Goal: Navigation & Orientation: Find specific page/section

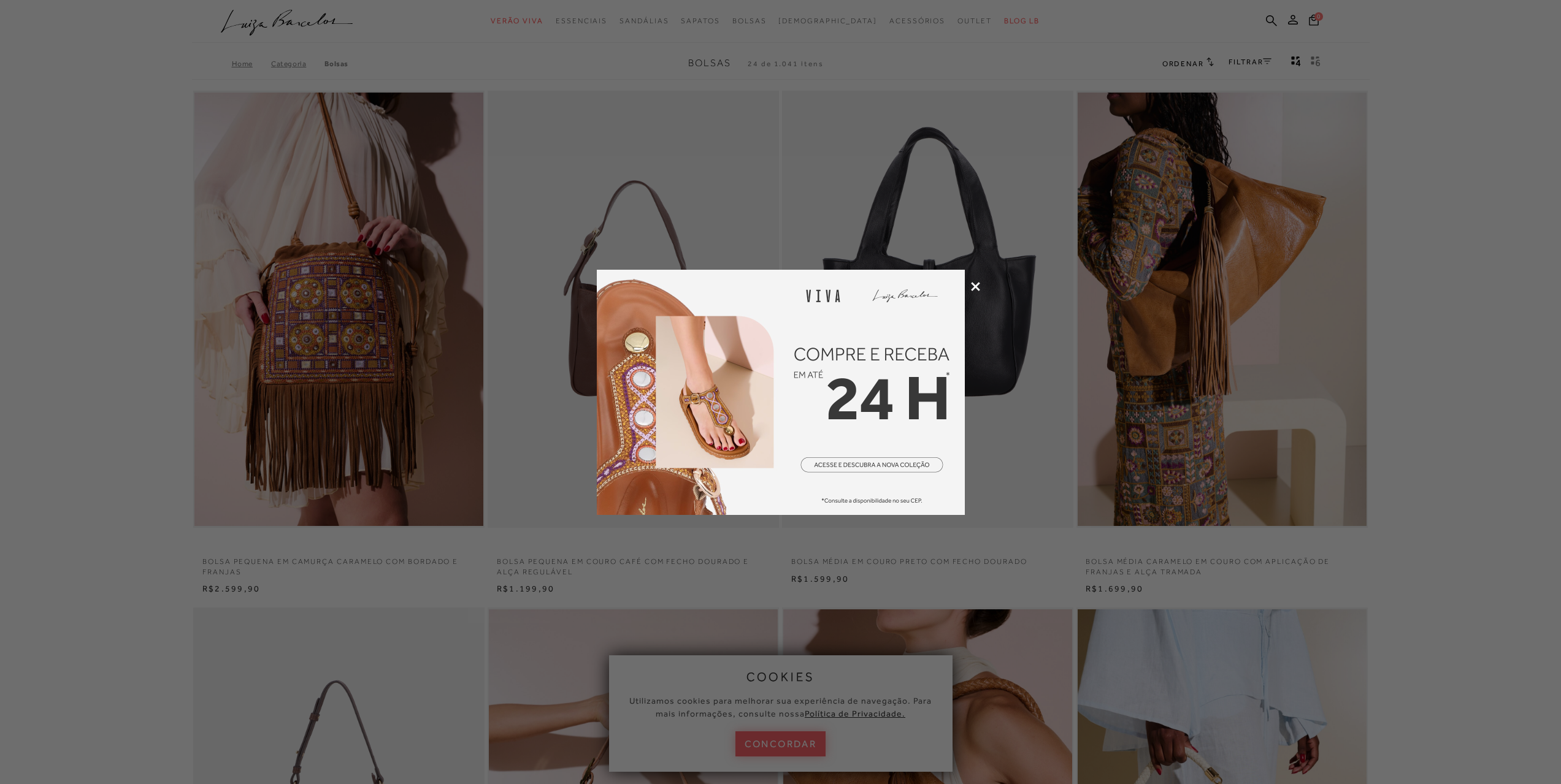
click at [979, 285] on icon at bounding box center [975, 286] width 9 height 9
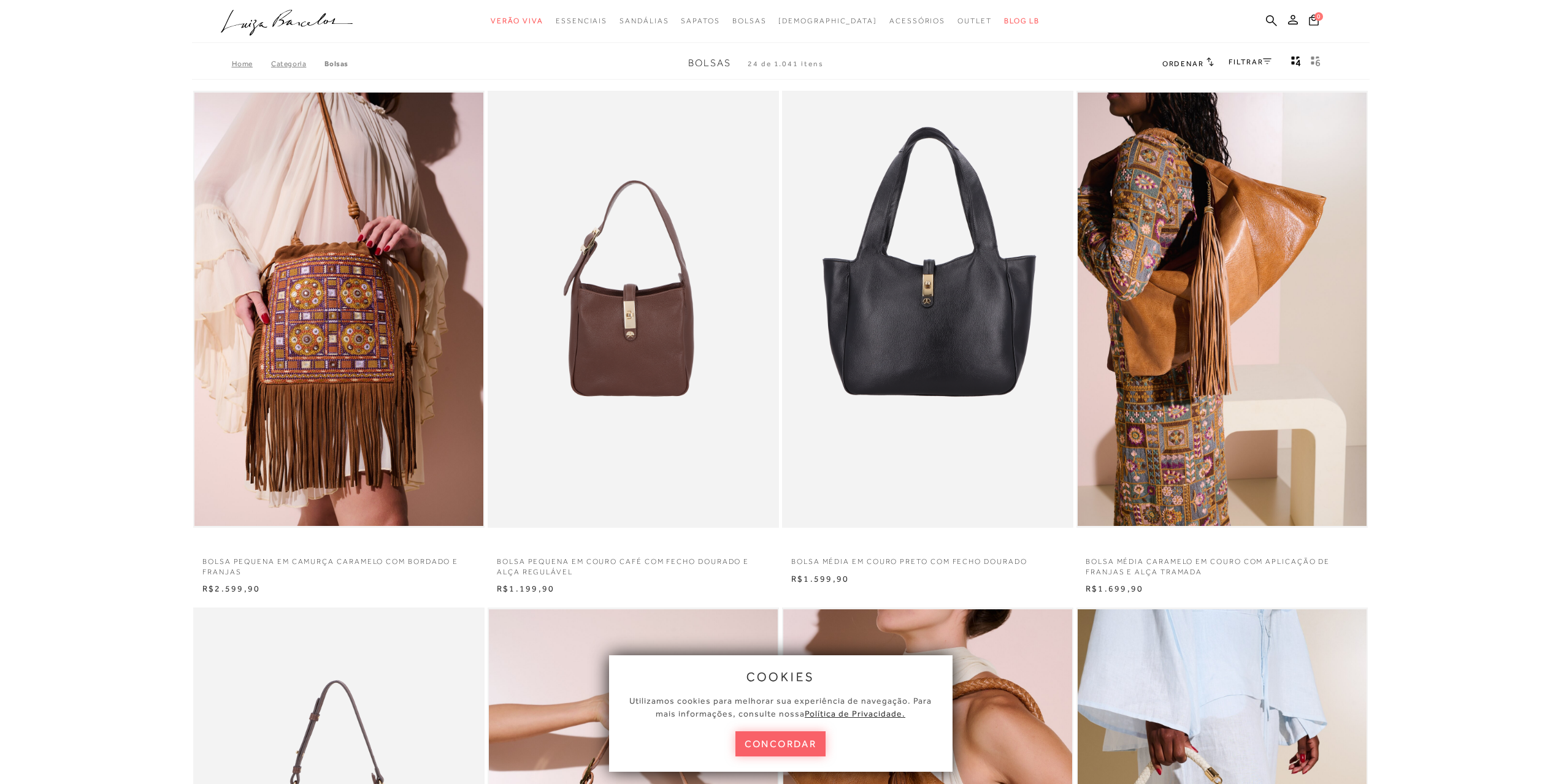
click at [266, 17] on icon ".a{fill-rule:evenodd;}" at bounding box center [287, 23] width 133 height 26
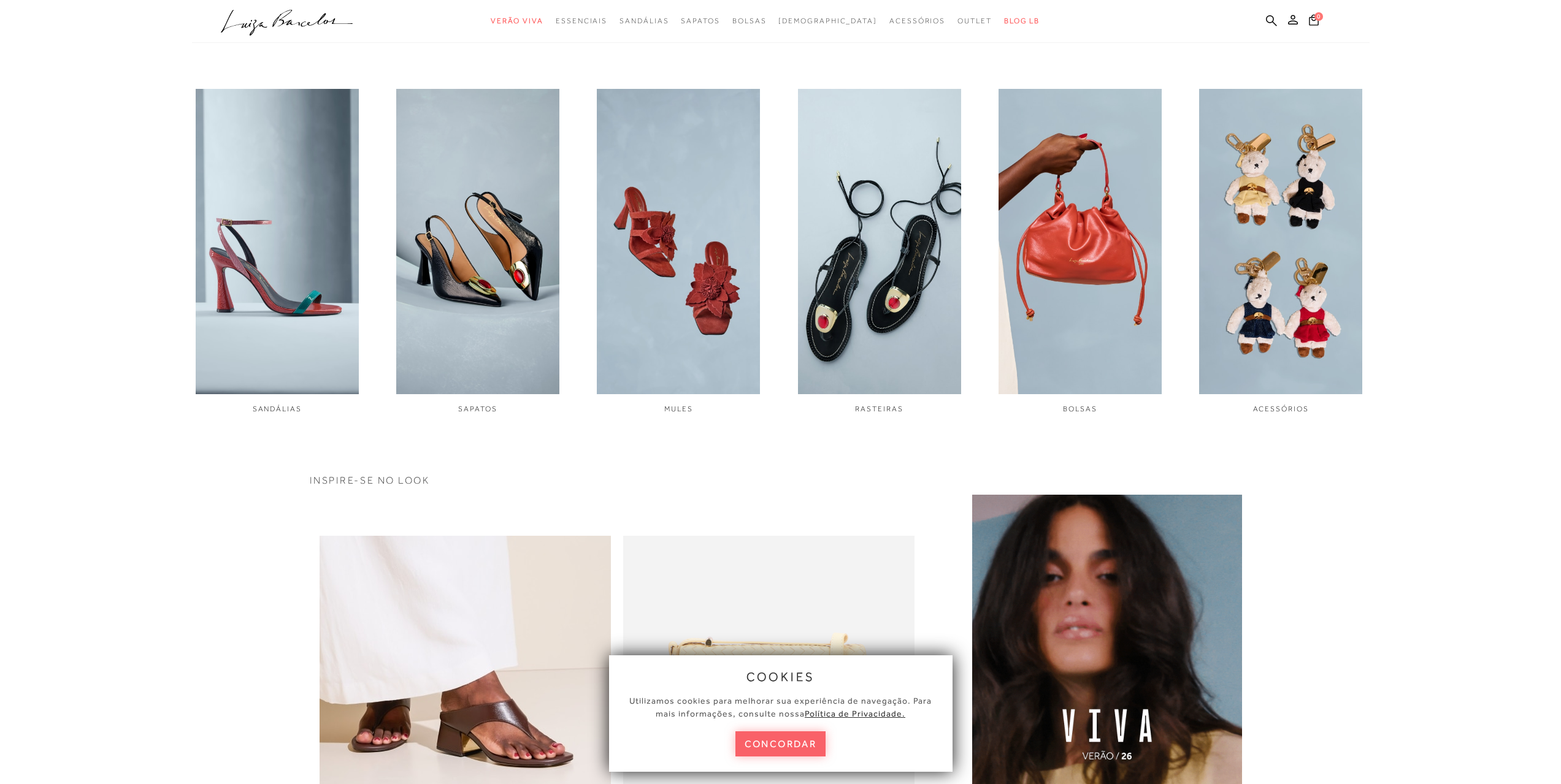
scroll to position [552, 0]
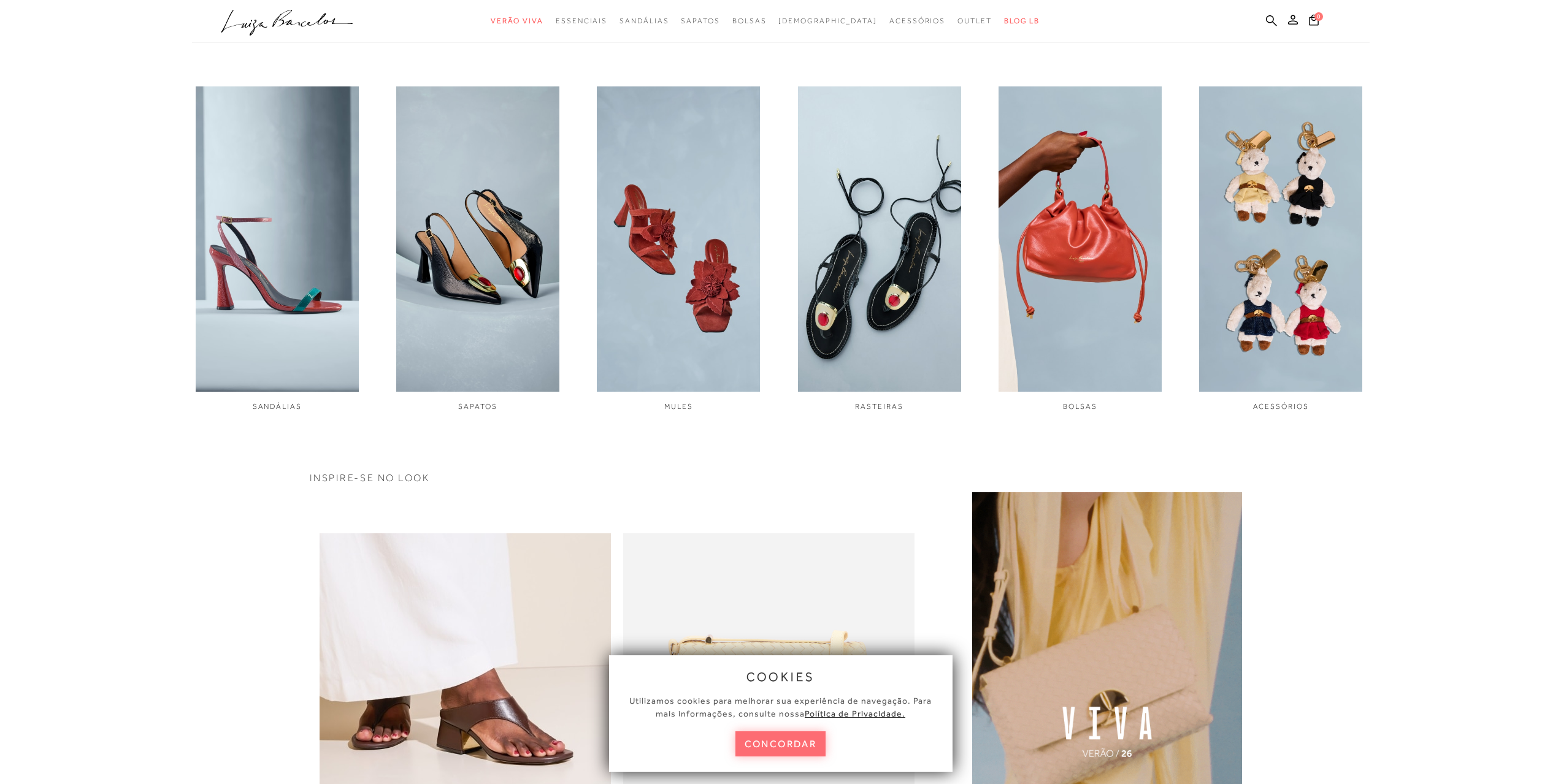
click at [822, 749] on button "concordar" at bounding box center [780, 743] width 91 height 25
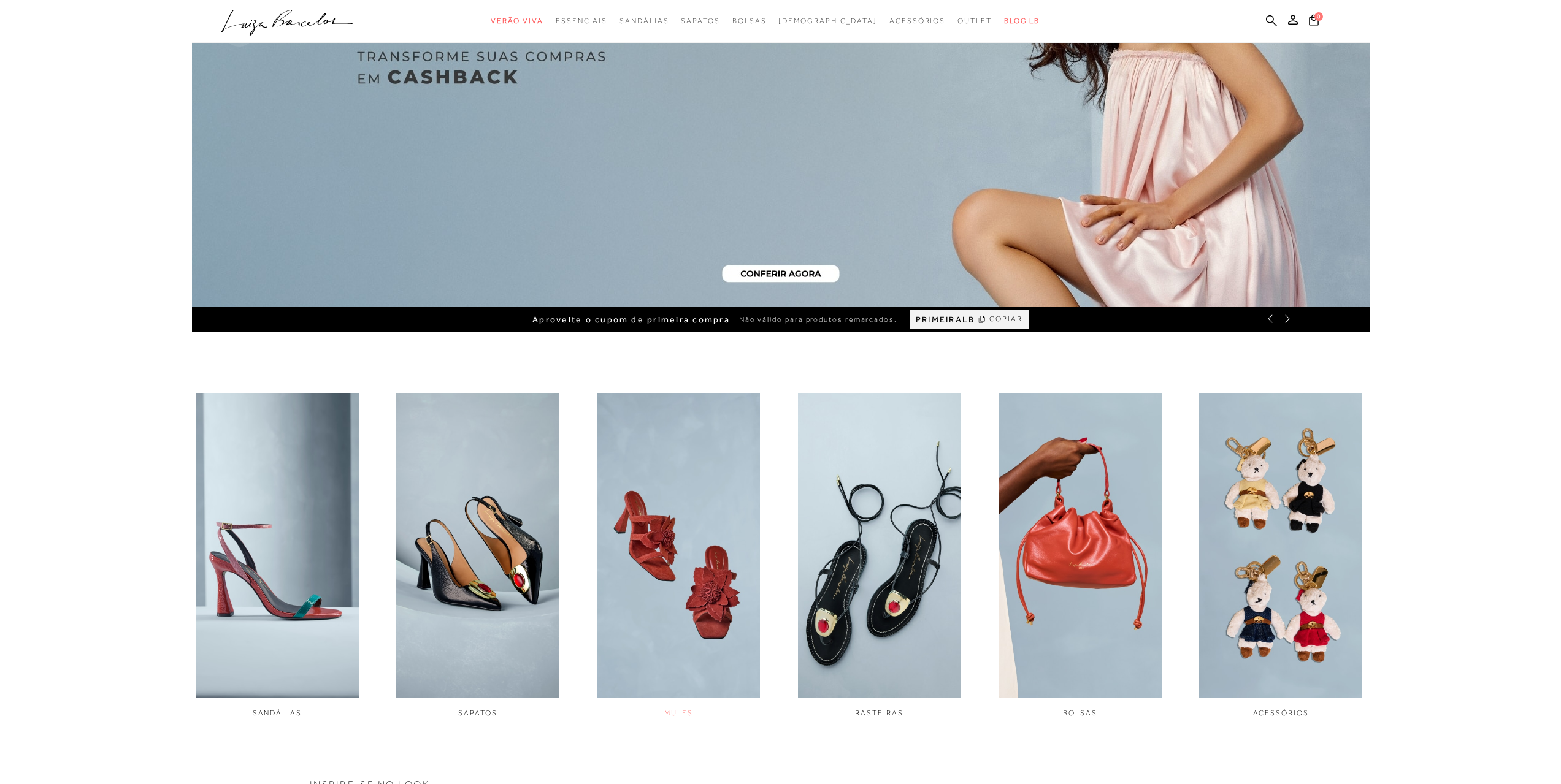
scroll to position [0, 0]
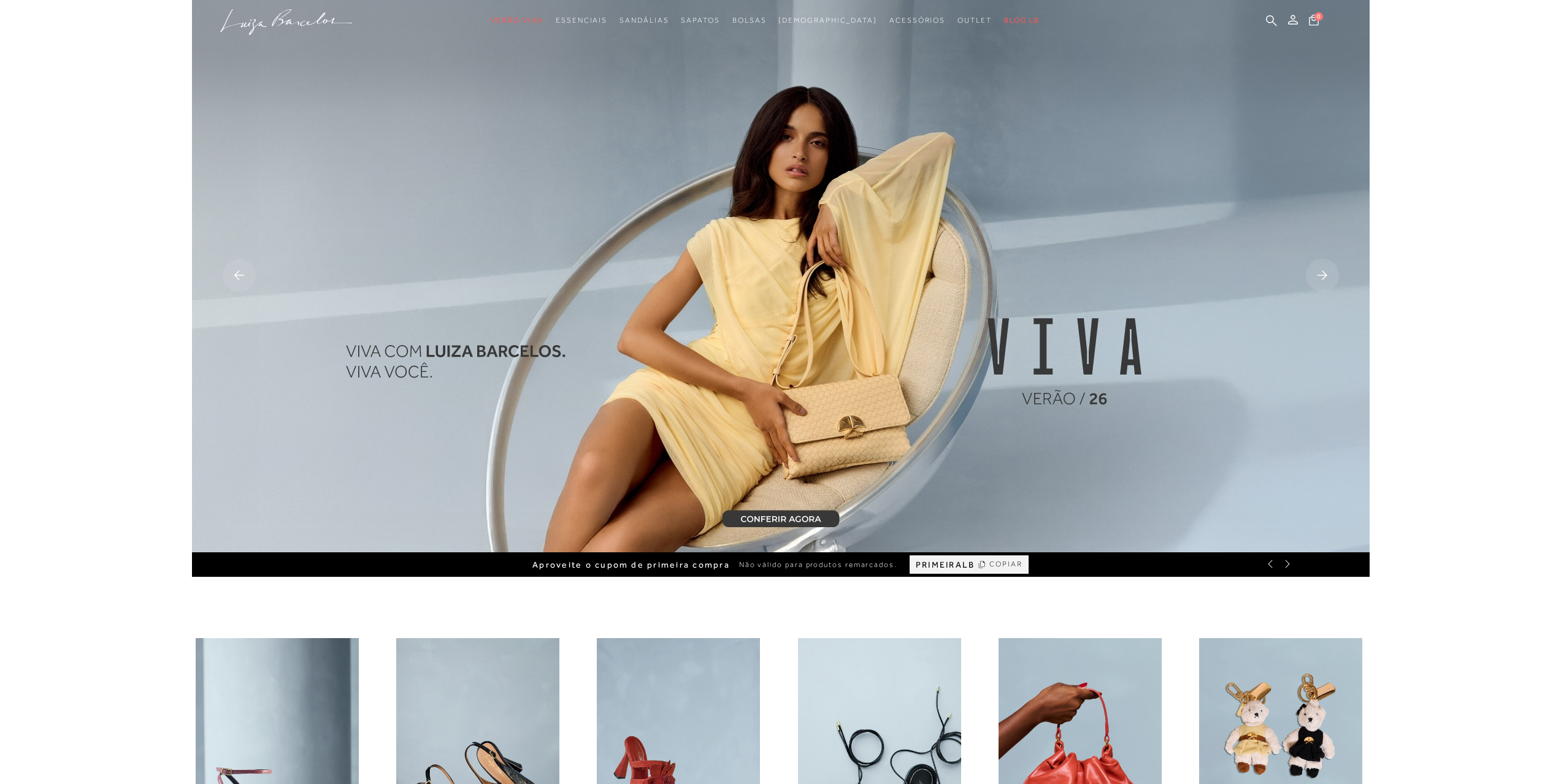
click at [1316, 271] on rect at bounding box center [1322, 275] width 33 height 33
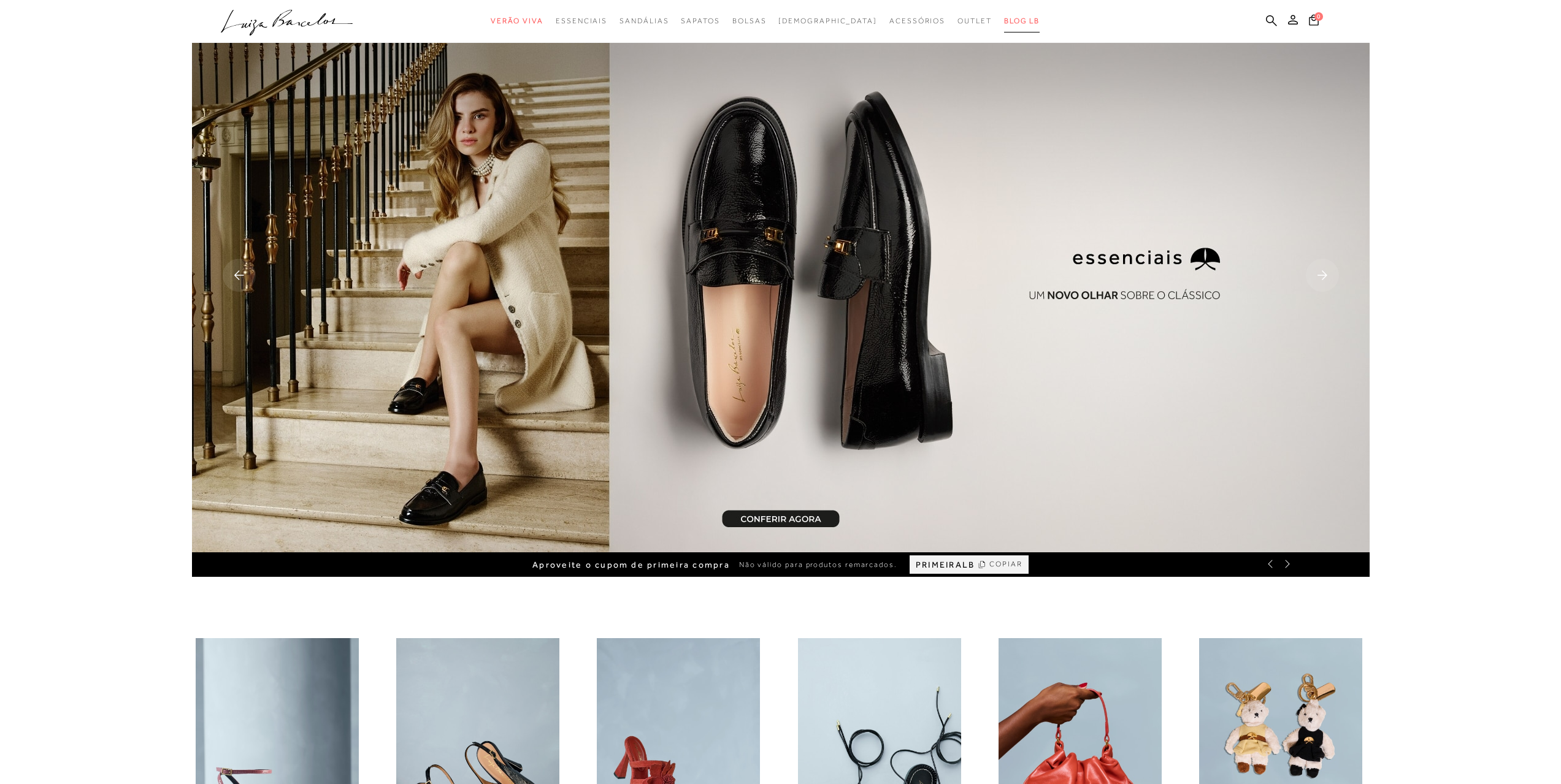
click at [1004, 28] on link "BLOG LB" at bounding box center [1021, 21] width 35 height 23
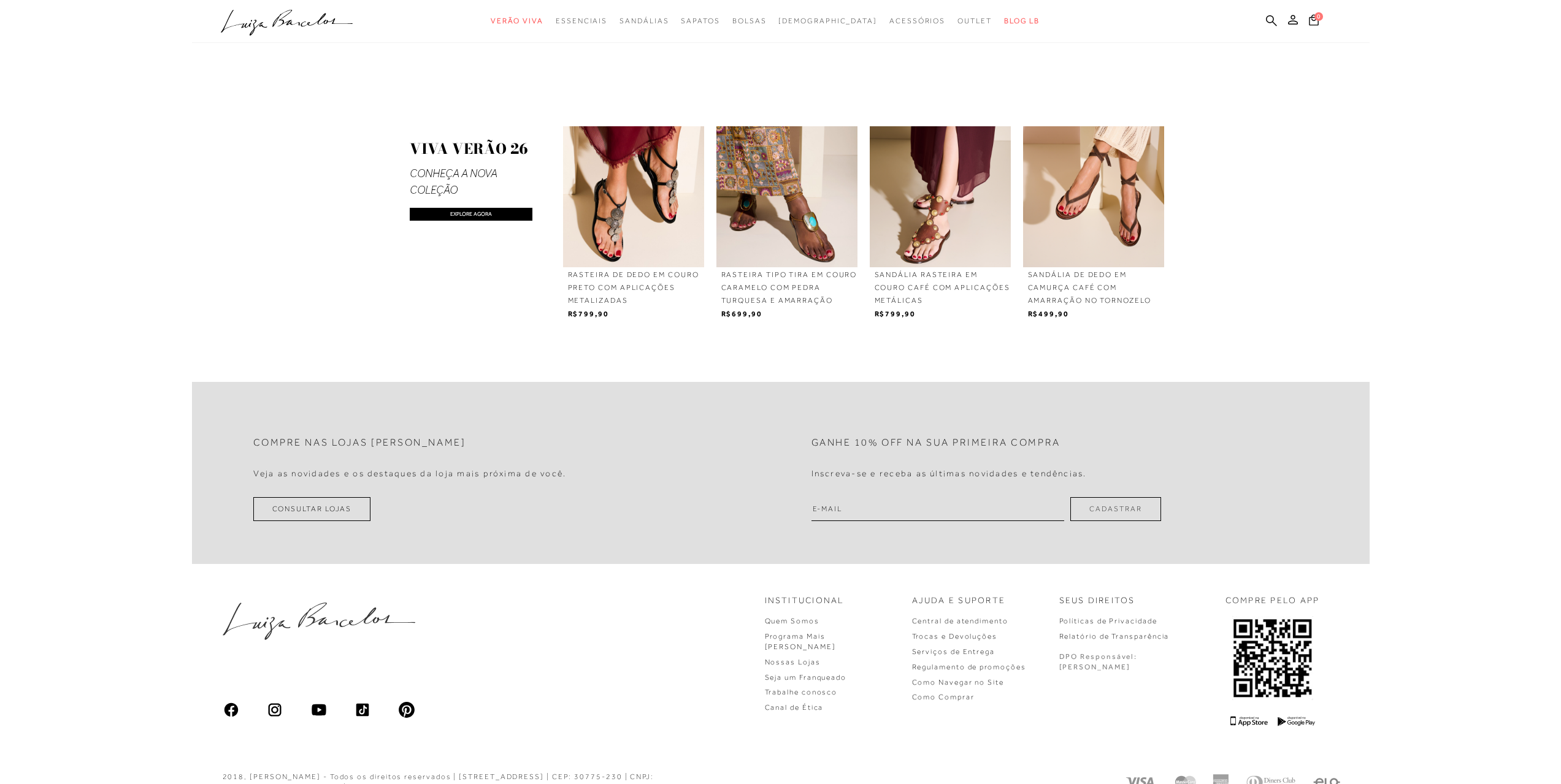
scroll to position [1396, 0]
